Goal: Browse casually

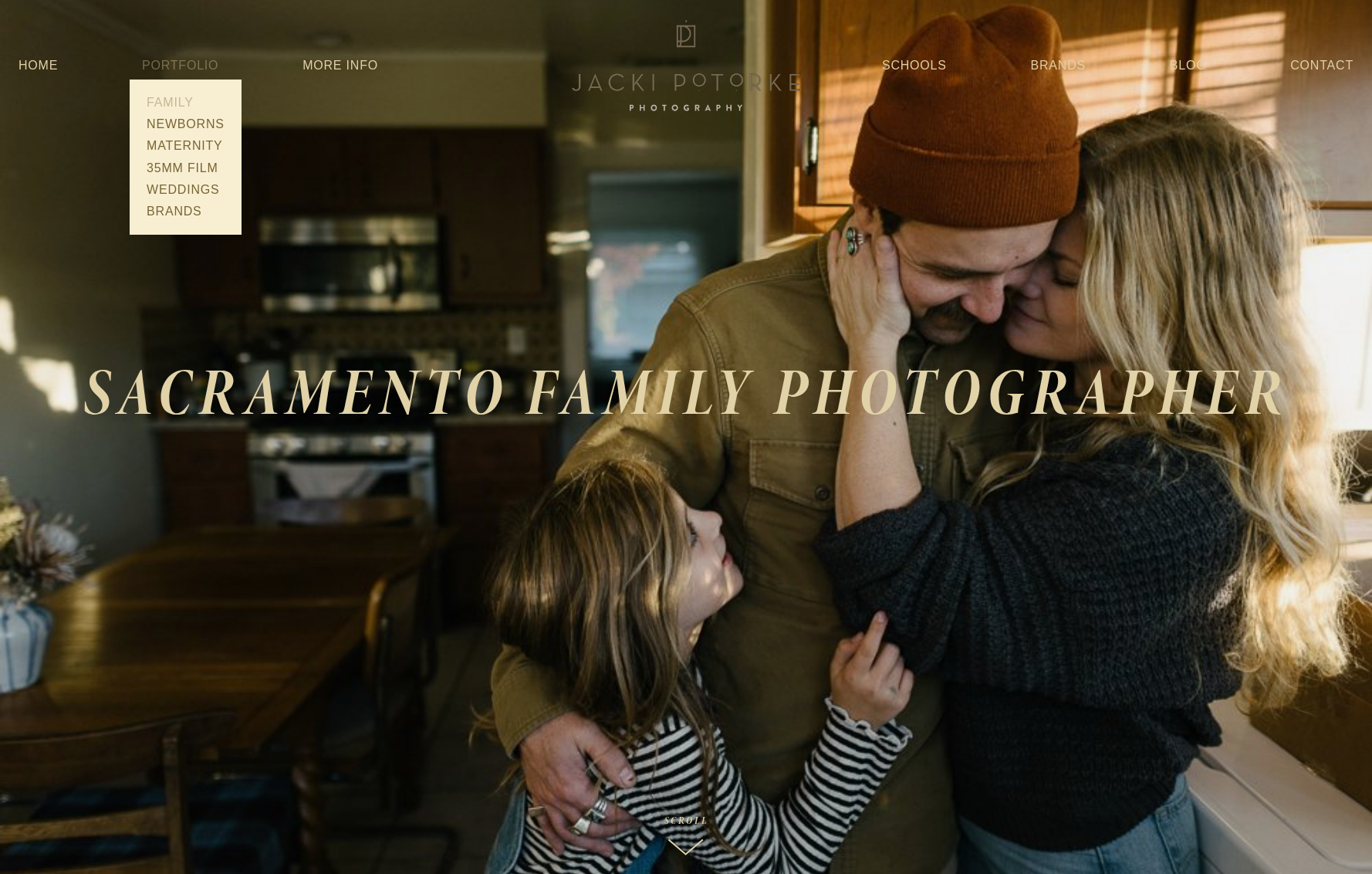
click at [178, 103] on link "Family" at bounding box center [185, 102] width 87 height 22
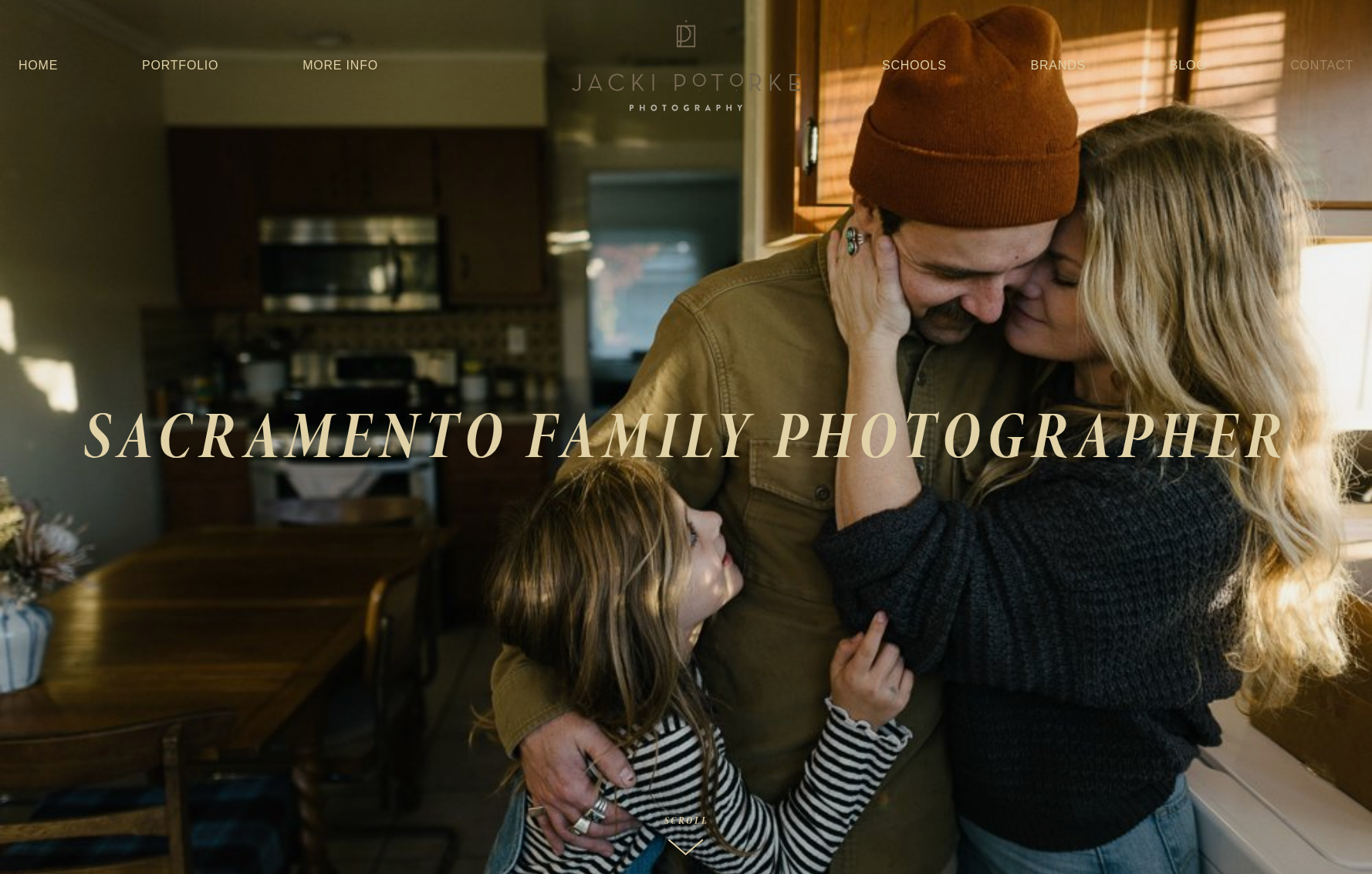
click at [1331, 67] on link "Contact" at bounding box center [1321, 66] width 63 height 28
click at [52, 69] on link "Home" at bounding box center [38, 66] width 39 height 28
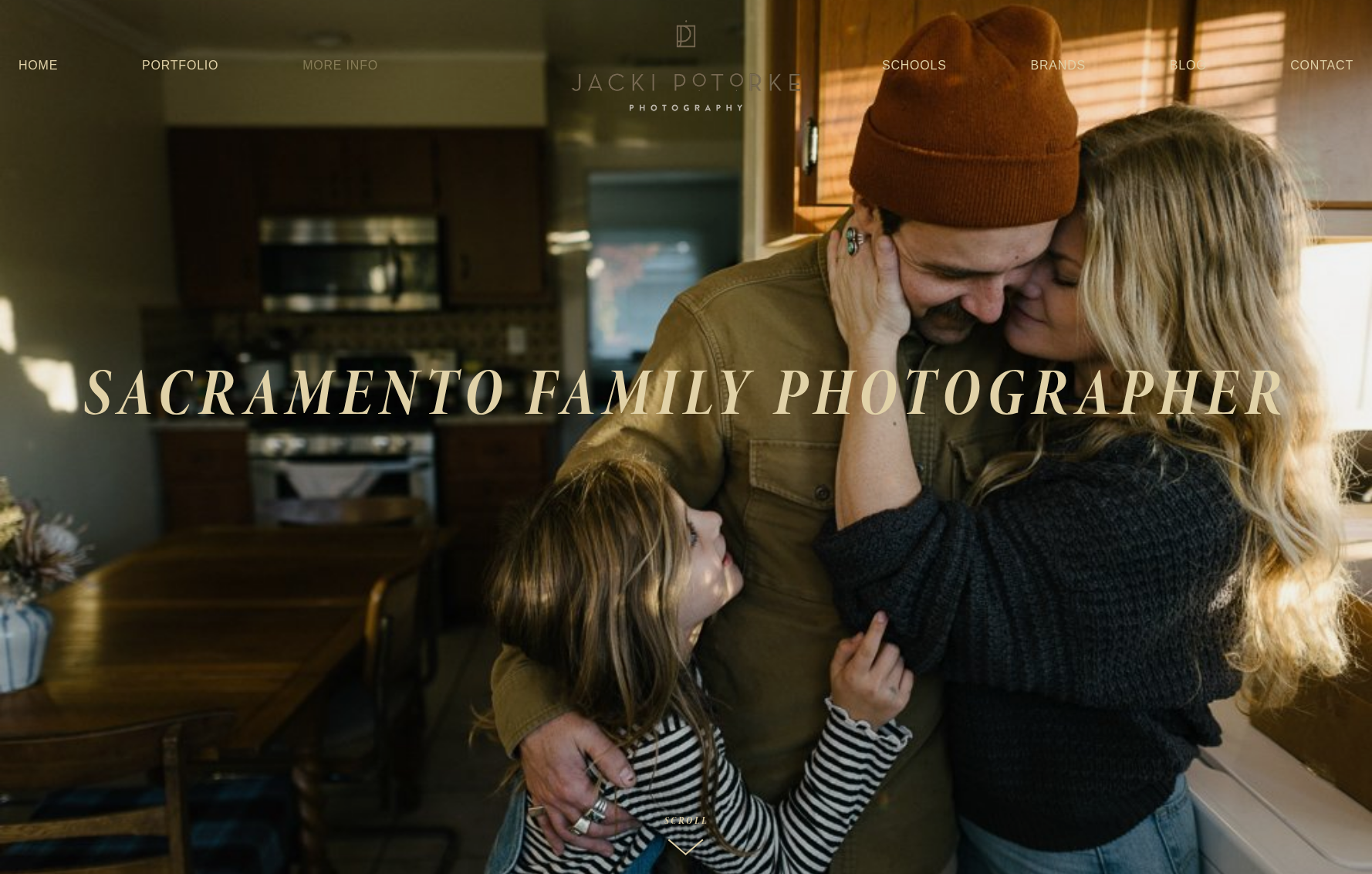
click at [340, 64] on link "More Info" at bounding box center [340, 66] width 76 height 28
click at [336, 69] on link "More Info" at bounding box center [340, 66] width 76 height 28
drag, startPoint x: 359, startPoint y: 65, endPoint x: 347, endPoint y: 66, distance: 12.0
click at [359, 65] on link "More Info" at bounding box center [340, 66] width 76 height 28
